Goal: Task Accomplishment & Management: Use online tool/utility

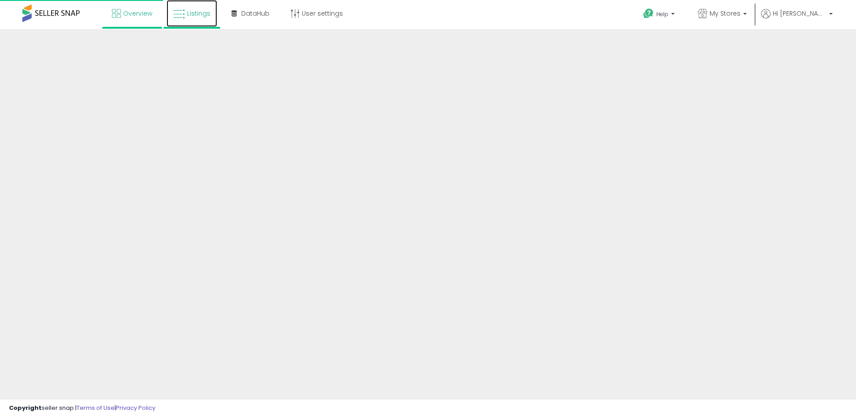
click at [196, 13] on span "Listings" at bounding box center [198, 13] width 23 height 9
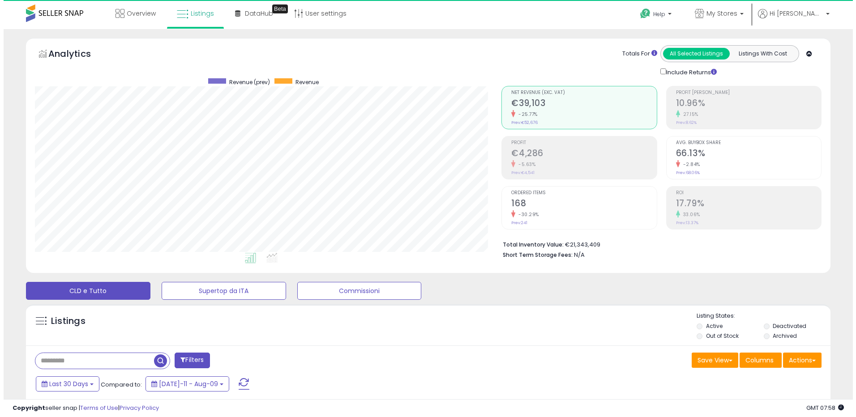
scroll to position [184, 467]
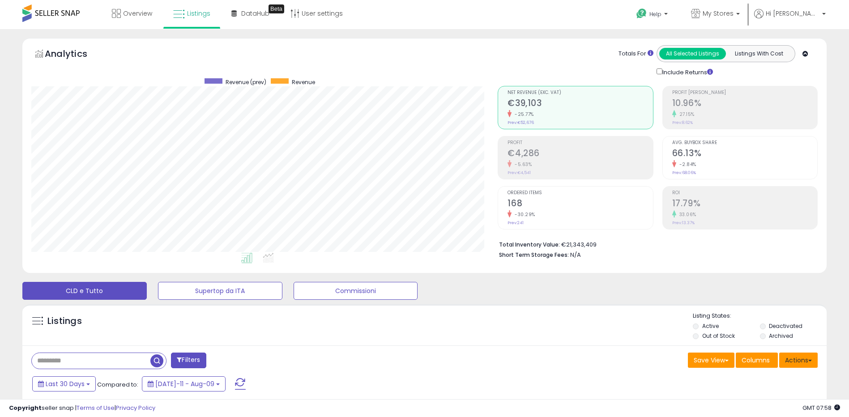
click at [809, 359] on button "Actions" at bounding box center [799, 360] width 39 height 15
click at [765, 378] on link "Import" at bounding box center [762, 380] width 98 height 14
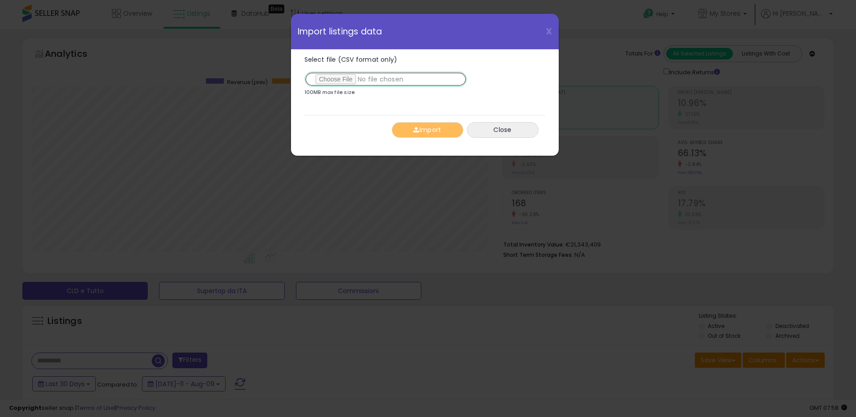
click at [331, 78] on input "Select file (CSV format only)" at bounding box center [385, 79] width 163 height 15
type input "**********"
click at [420, 129] on button "Import" at bounding box center [428, 130] width 72 height 16
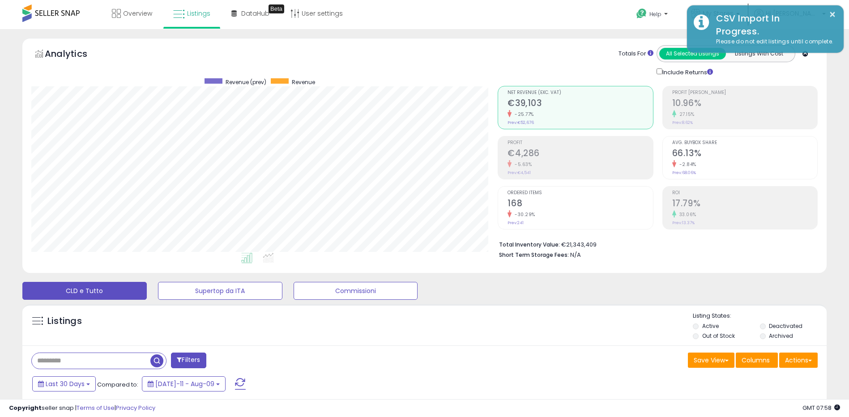
scroll to position [447596, 447313]
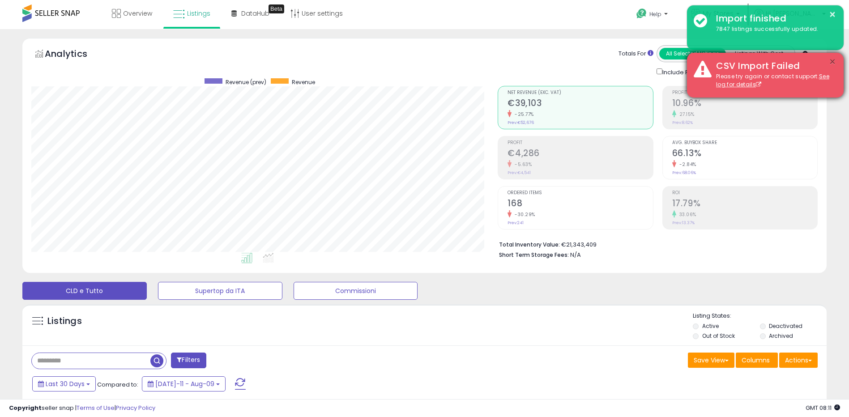
click at [832, 61] on button "×" at bounding box center [832, 61] width 7 height 11
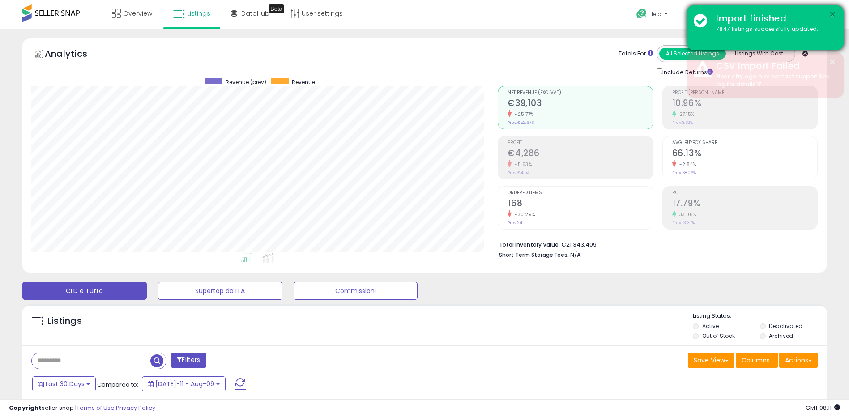
click at [829, 13] on button "×" at bounding box center [832, 14] width 7 height 11
